Goal: Communication & Community: Participate in discussion

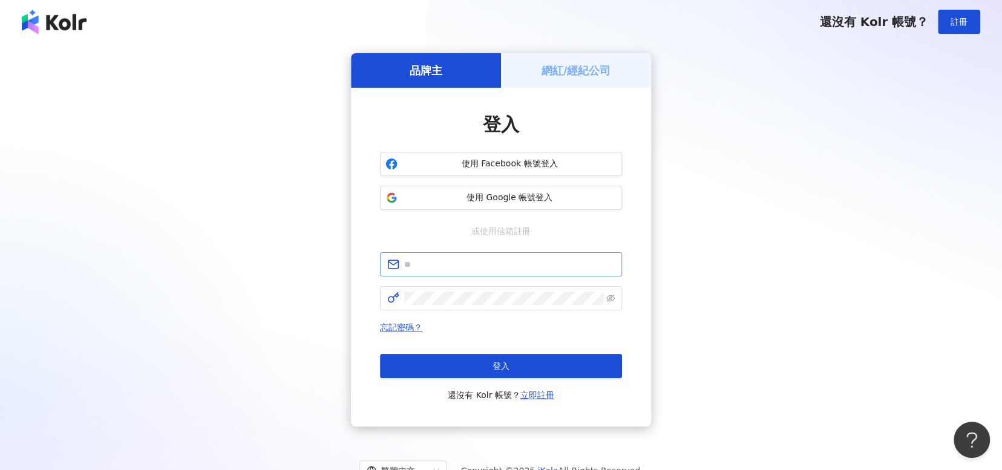
click at [515, 271] on span at bounding box center [501, 264] width 242 height 24
click at [512, 266] on input "text" at bounding box center [509, 264] width 211 height 13
type input "**********"
click button "登入" at bounding box center [501, 366] width 242 height 24
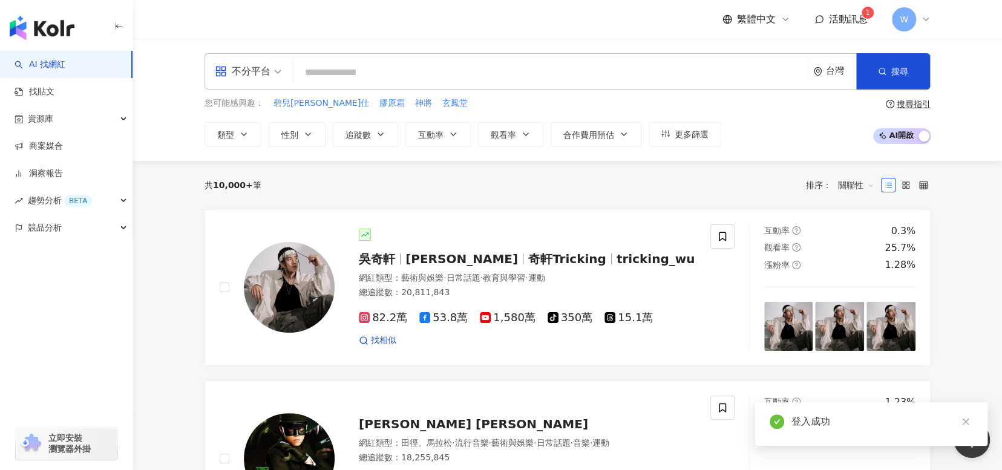
click at [841, 15] on span "活動訊息" at bounding box center [848, 18] width 39 height 11
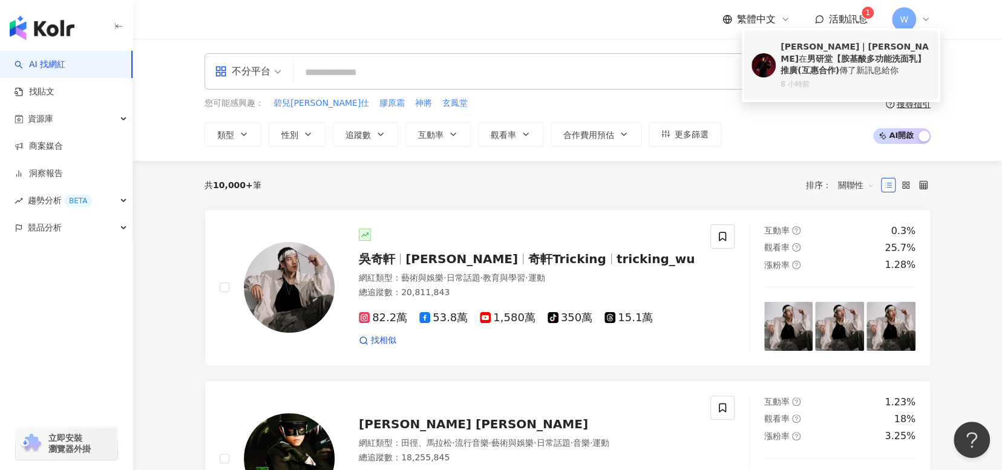
click at [833, 61] on b "男研堂【胺基酸多功能洗面乳】推廣(互惠合作)" at bounding box center [853, 65] width 145 height 22
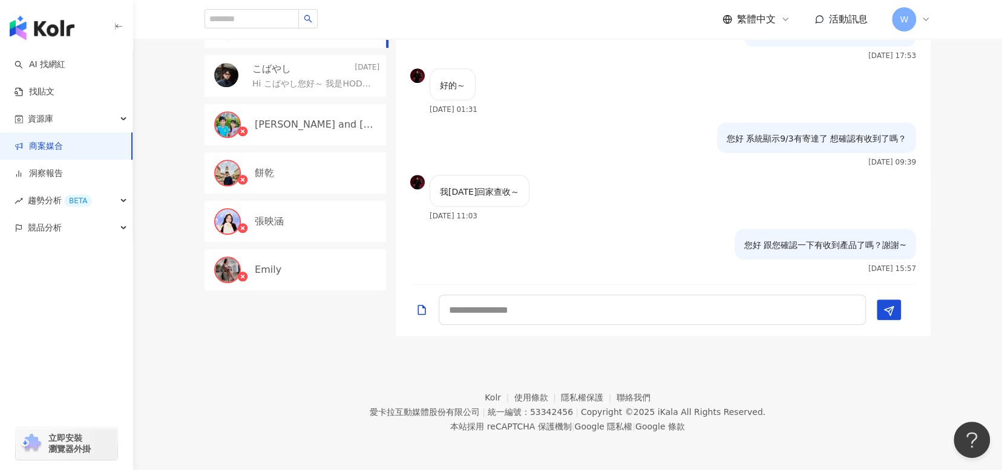
scroll to position [766, 0]
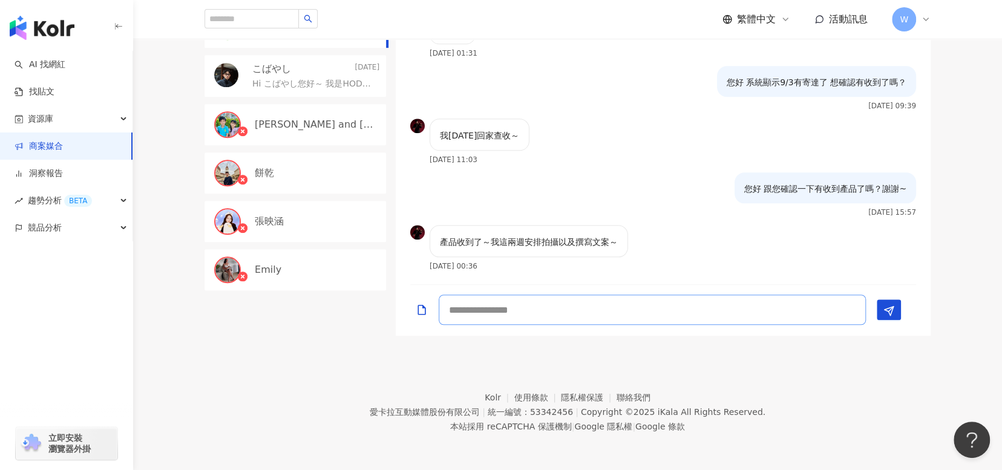
click at [659, 317] on textarea at bounding box center [652, 310] width 427 height 30
type textarea "*"
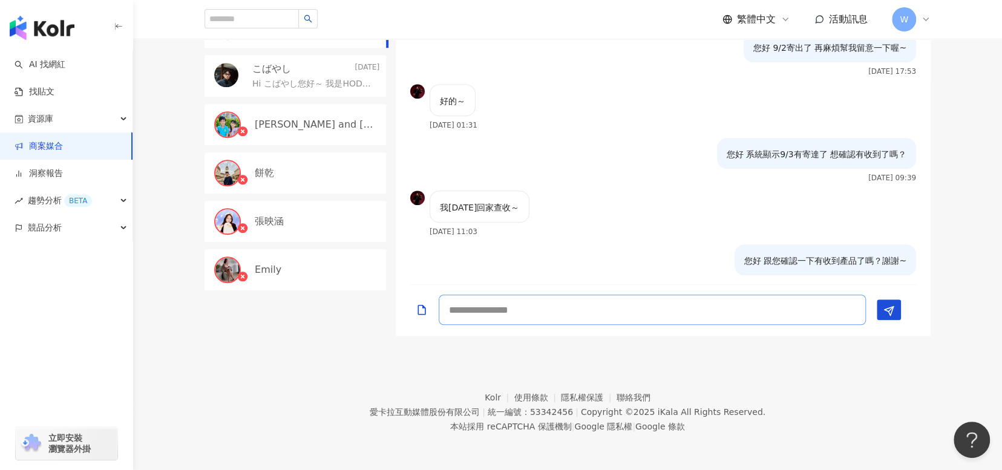
scroll to position [766, 0]
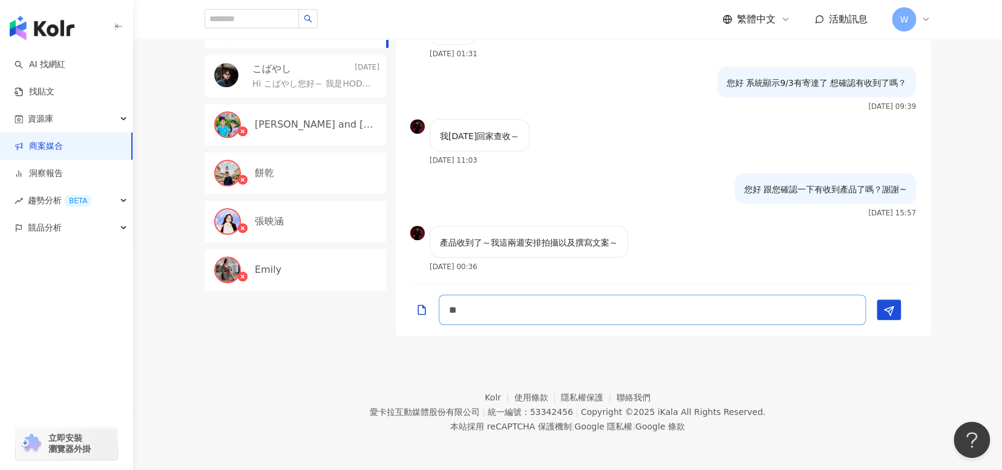
type textarea "*"
type textarea "**********"
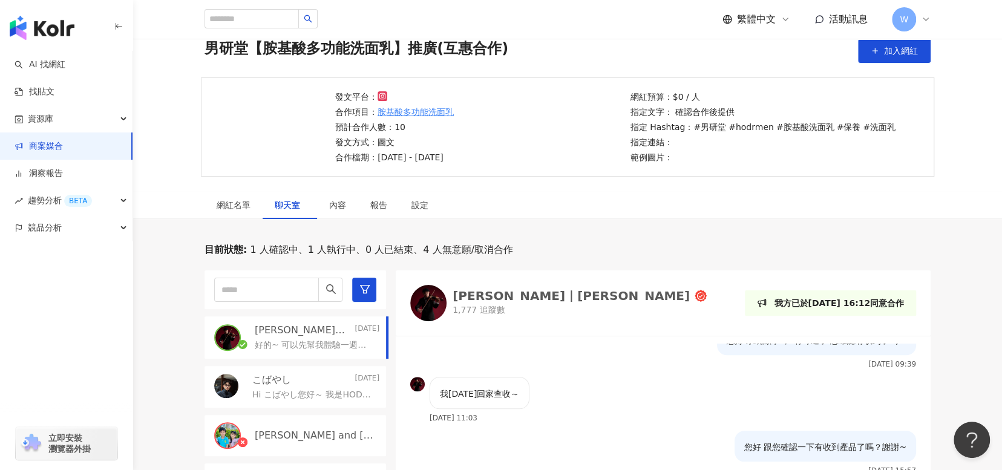
scroll to position [0, 0]
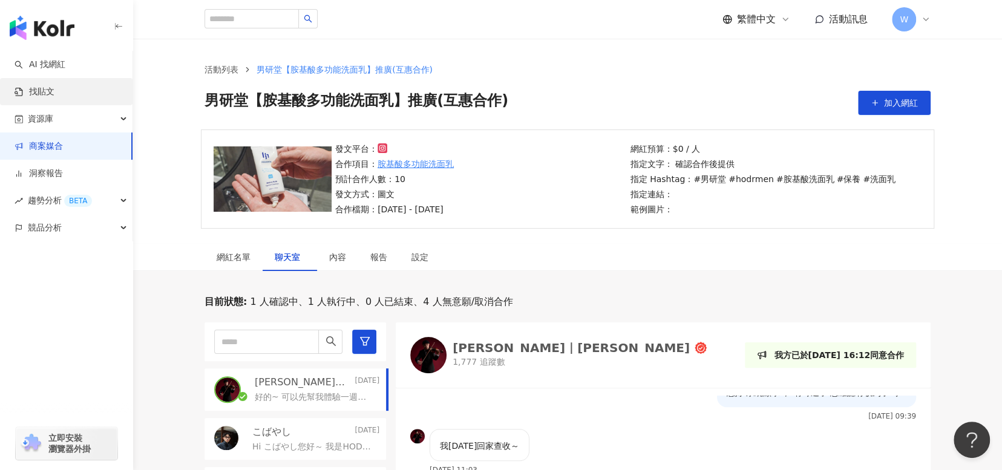
click at [54, 86] on link "找貼文" at bounding box center [35, 92] width 40 height 12
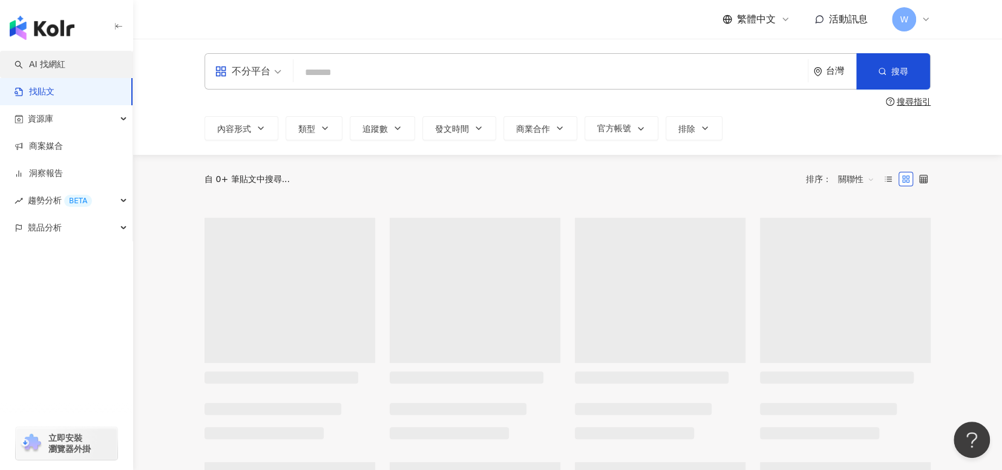
click at [65, 68] on link "AI 找網紅" at bounding box center [40, 65] width 51 height 12
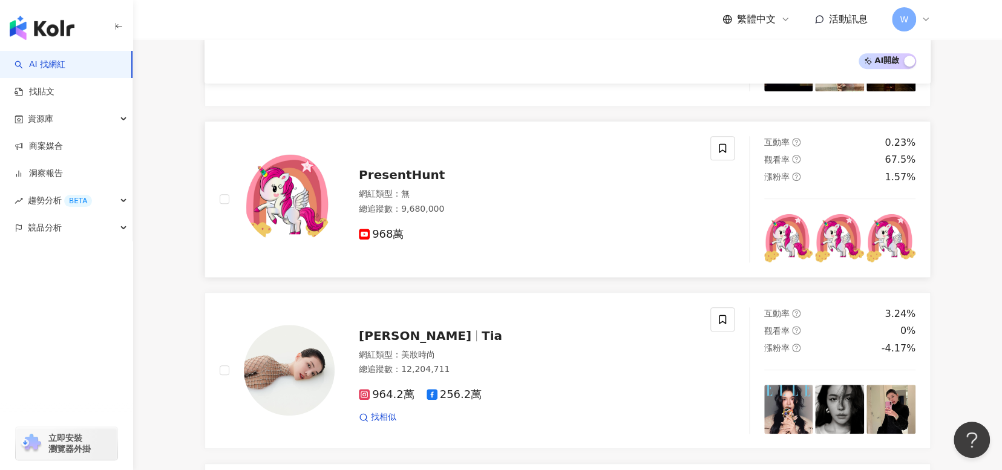
scroll to position [782, 0]
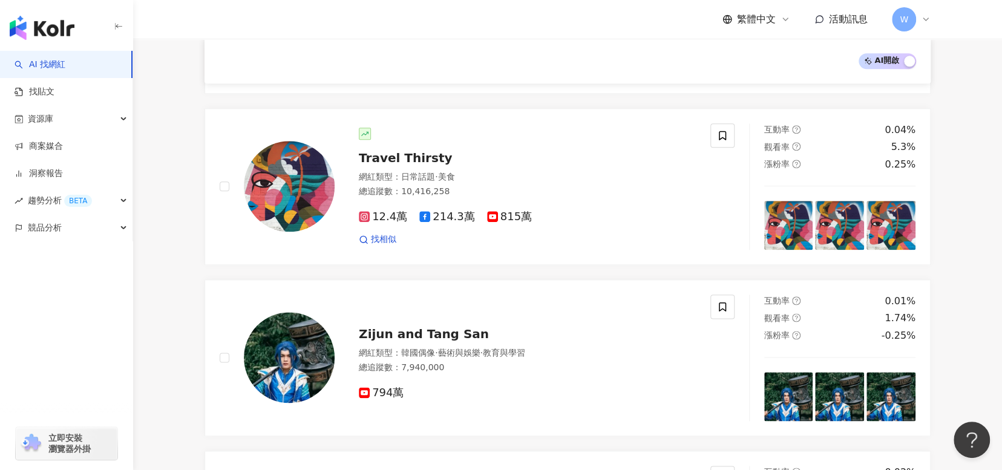
click at [444, 41] on div "AI 開啟 AI 關閉" at bounding box center [568, 61] width 726 height 45
